Goal: Find specific page/section: Find specific page/section

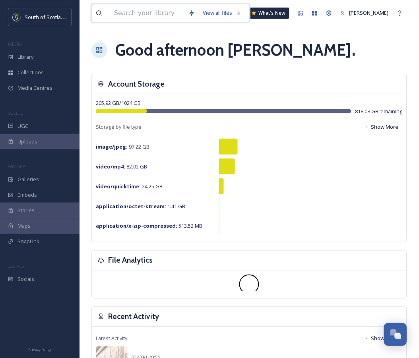
click at [165, 16] on input at bounding box center [147, 12] width 74 height 17
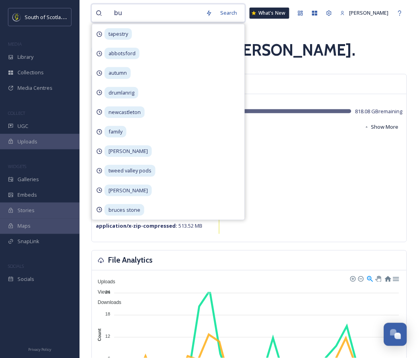
type input "bus"
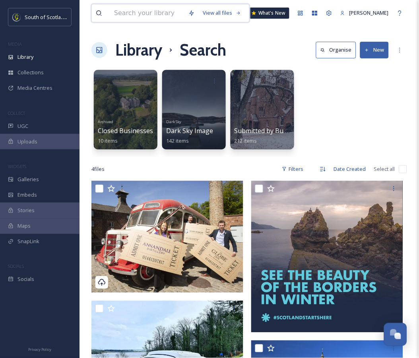
click at [146, 14] on input at bounding box center [147, 12] width 74 height 17
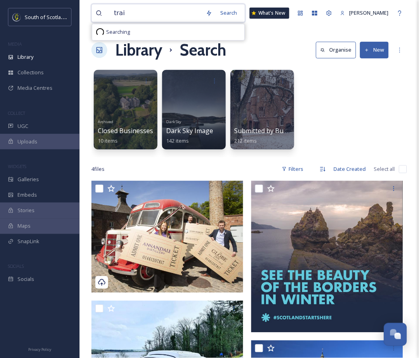
type input "train"
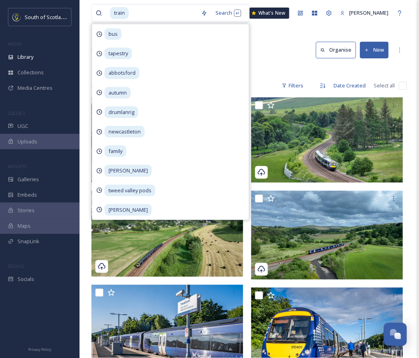
click at [291, 41] on div "Library Search Organise New" at bounding box center [249, 50] width 316 height 24
